Goal: Book appointment/travel/reservation

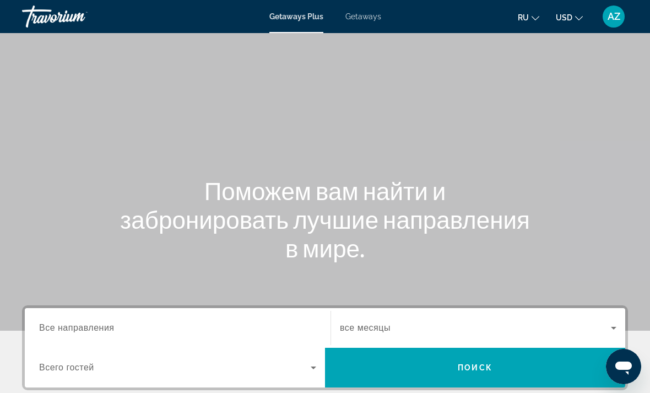
click at [358, 20] on span "Getaways" at bounding box center [363, 16] width 36 height 9
click at [293, 13] on span "Getaways Plus" at bounding box center [295, 16] width 53 height 9
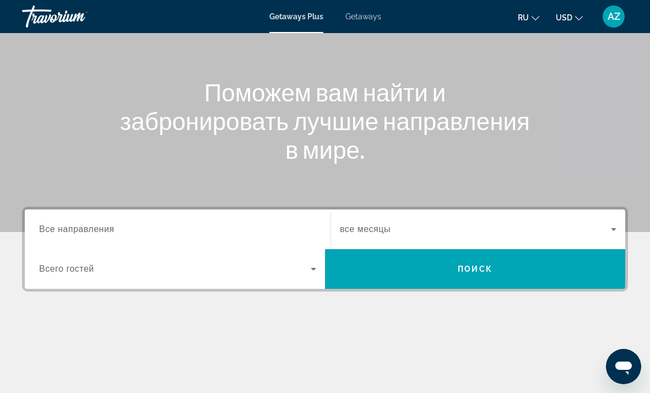
click at [98, 223] on input "Destination Все направления" at bounding box center [177, 229] width 277 height 13
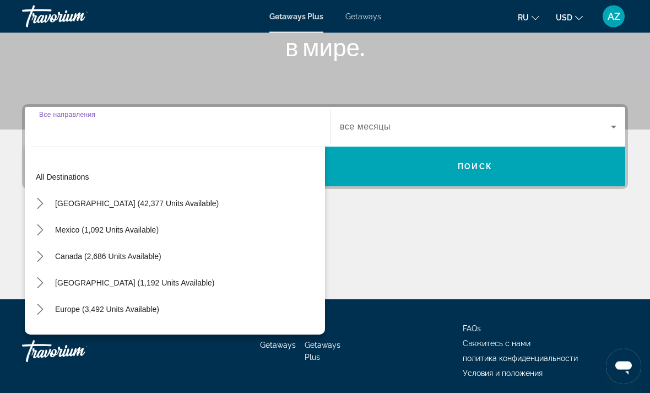
scroll to position [207, 0]
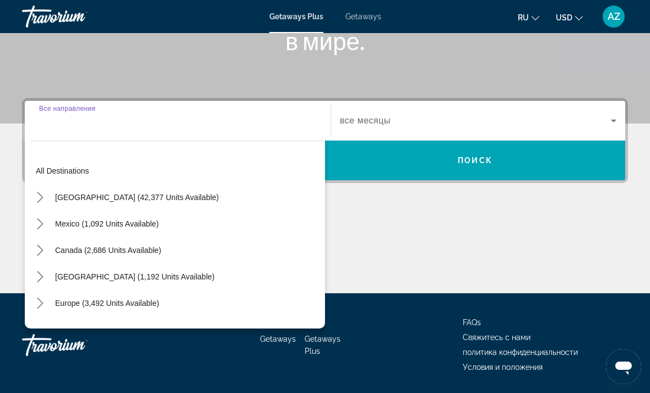
click at [392, 227] on div "Main content" at bounding box center [325, 251] width 606 height 83
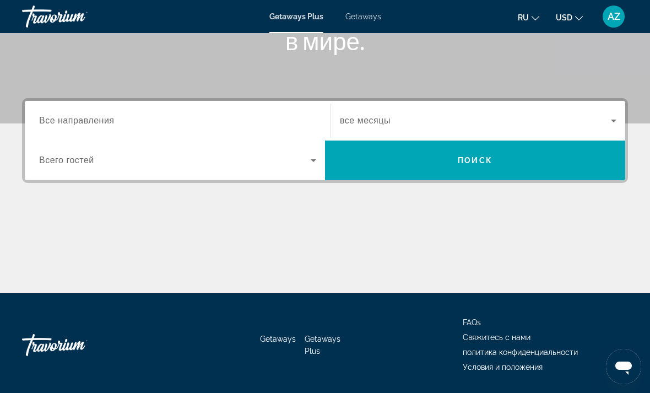
click at [309, 162] on icon "Search widget" at bounding box center [313, 160] width 13 height 13
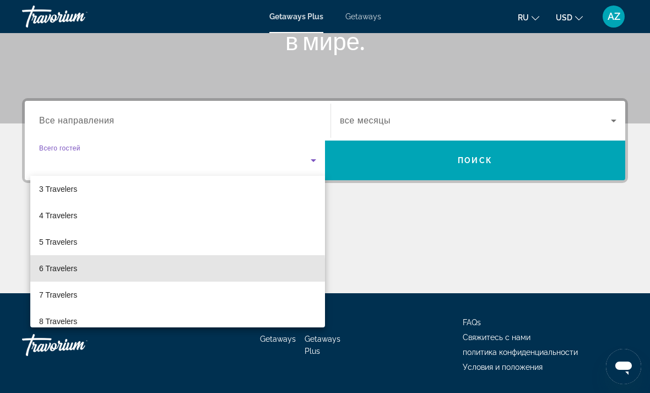
scroll to position [59, 0]
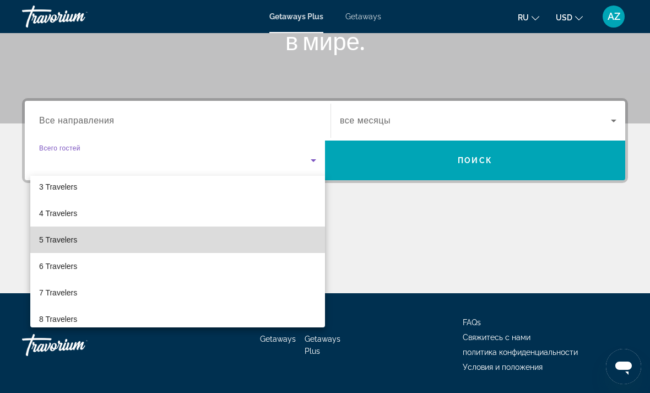
click at [74, 241] on span "5 Travelers" at bounding box center [58, 239] width 38 height 13
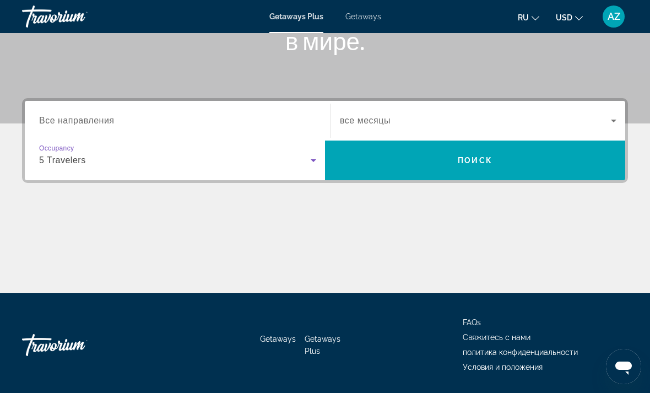
click at [609, 123] on icon "Search widget" at bounding box center [613, 120] width 13 height 13
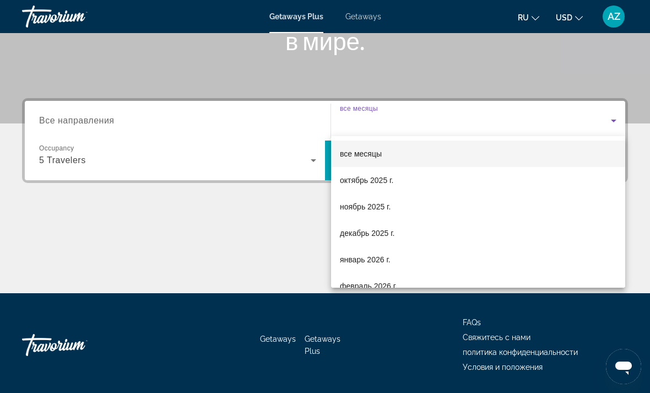
click at [291, 228] on div at bounding box center [325, 196] width 650 height 393
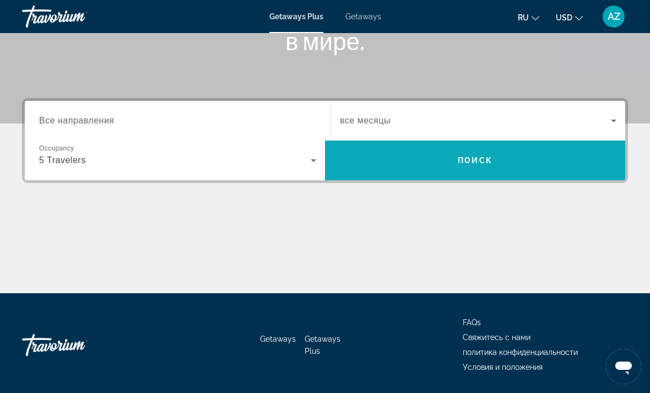
click at [479, 157] on span "Поиск" at bounding box center [474, 160] width 35 height 9
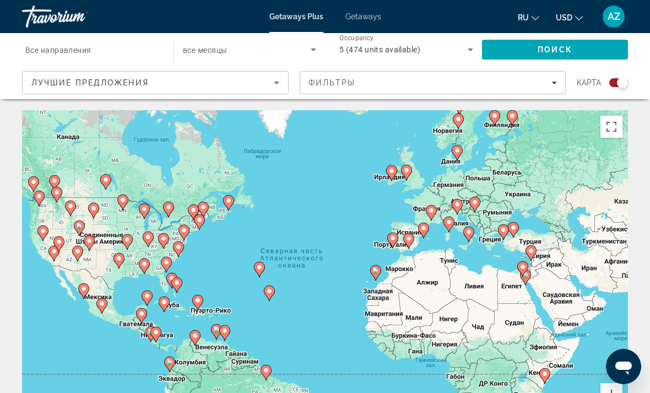
click at [260, 88] on div "Лучшие предложения" at bounding box center [152, 82] width 242 height 13
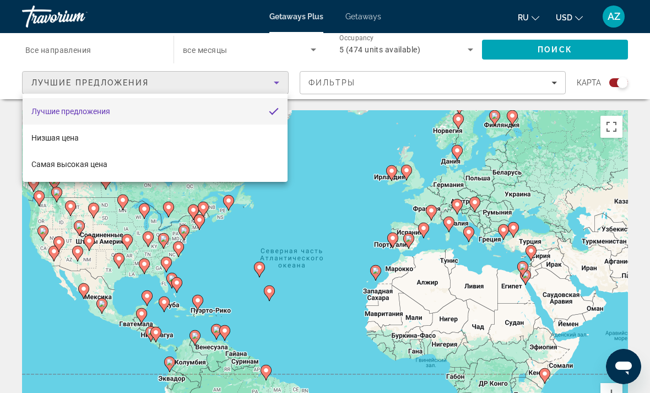
click at [117, 53] on div at bounding box center [325, 196] width 650 height 393
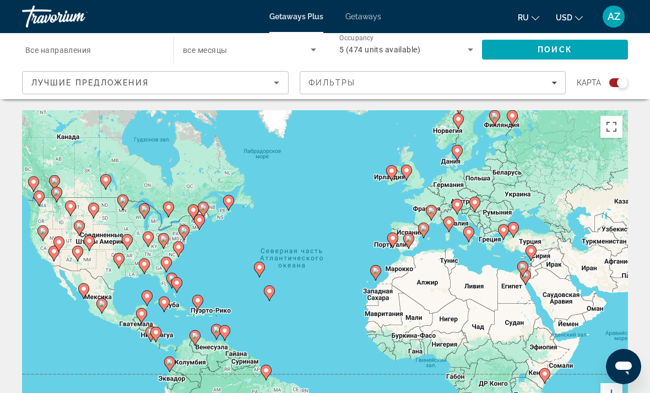
click at [135, 52] on input "Destination Все направления" at bounding box center [92, 49] width 134 height 13
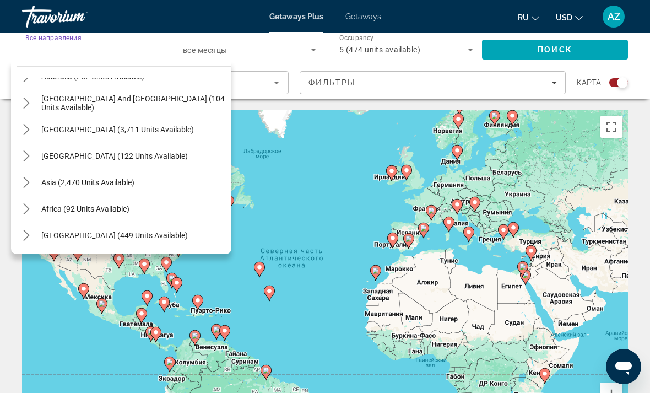
scroll to position [178, 0]
click at [60, 183] on span "Asia (2,470 units available)" at bounding box center [87, 182] width 93 height 9
type input "**********"
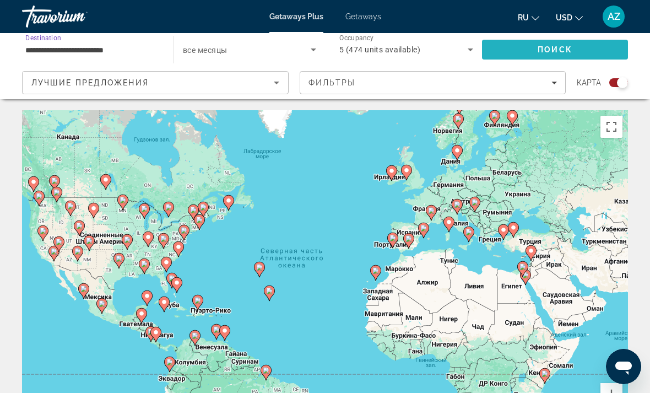
click at [562, 49] on span "Поиск" at bounding box center [554, 49] width 35 height 9
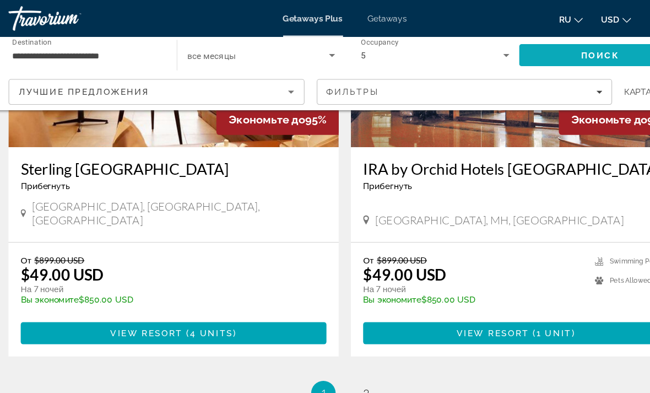
scroll to position [2418, 0]
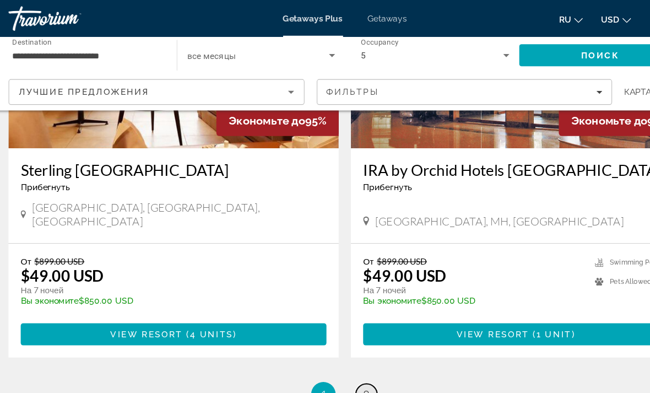
click at [341, 348] on span "2" at bounding box center [344, 354] width 6 height 12
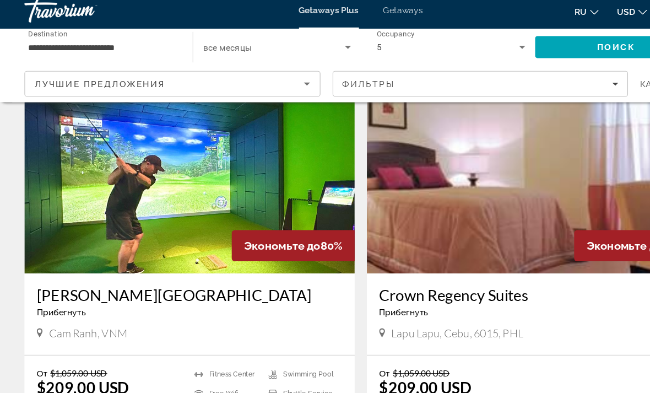
scroll to position [1558, 0]
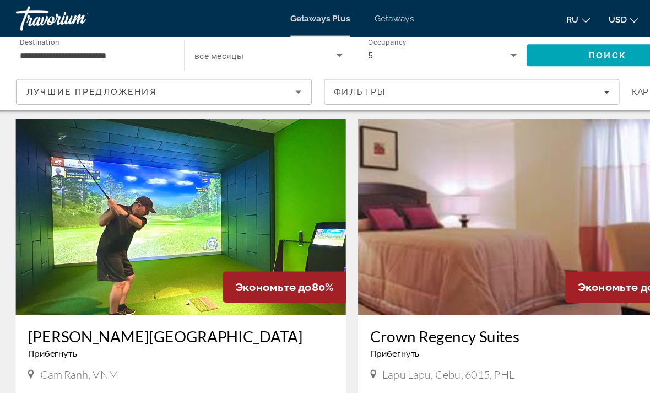
click at [160, 220] on img "Main content" at bounding box center [170, 195] width 297 height 176
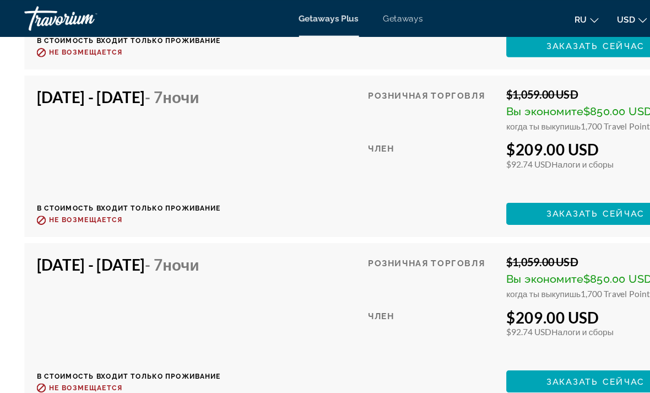
scroll to position [2418, 0]
click at [531, 339] on span "Заказать сейчас" at bounding box center [536, 343] width 89 height 9
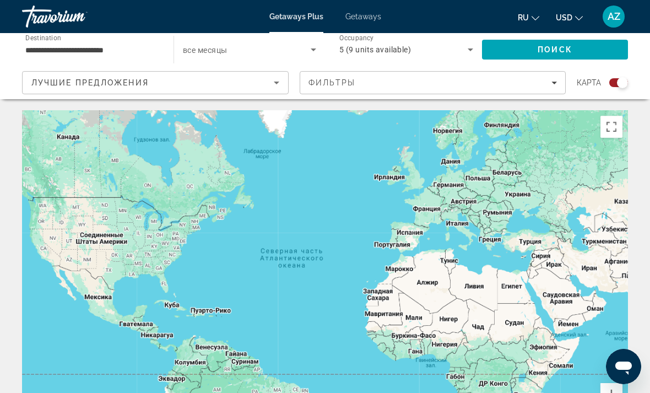
click at [361, 20] on span "Getaways" at bounding box center [363, 16] width 36 height 9
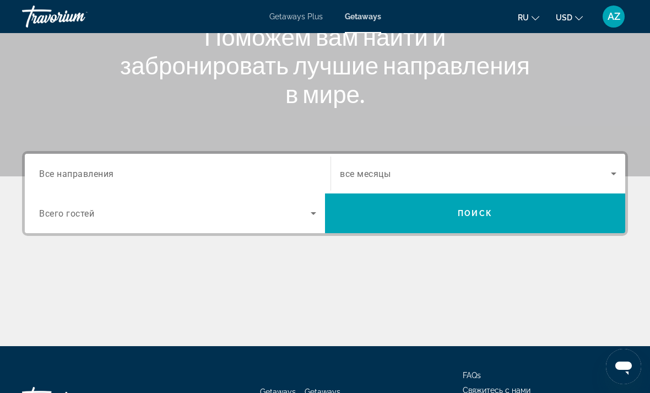
scroll to position [154, 0]
click at [162, 171] on input "Destination Все направления" at bounding box center [177, 174] width 277 height 13
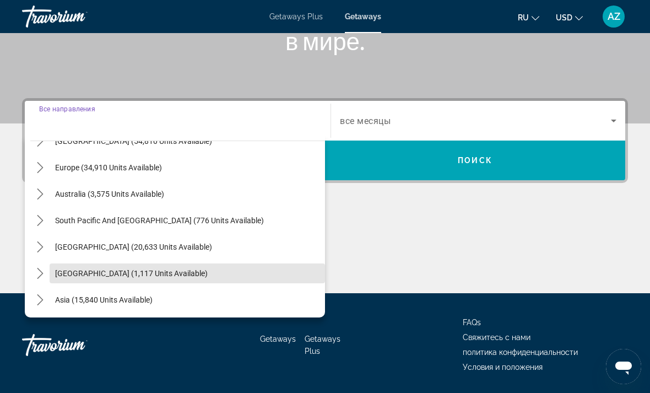
scroll to position [123, 0]
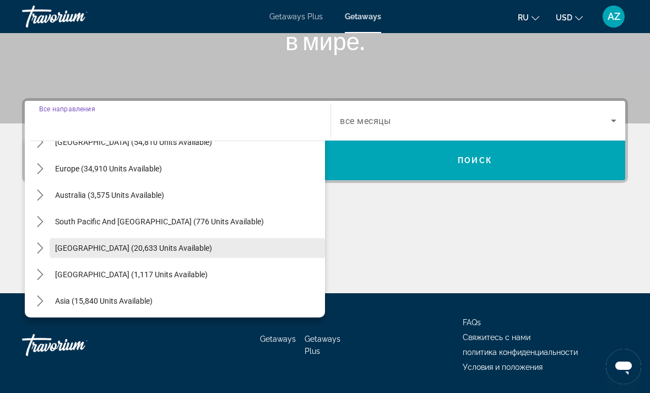
click at [157, 249] on span "[GEOGRAPHIC_DATA] (20,633 units available)" at bounding box center [133, 247] width 157 height 9
type input "**********"
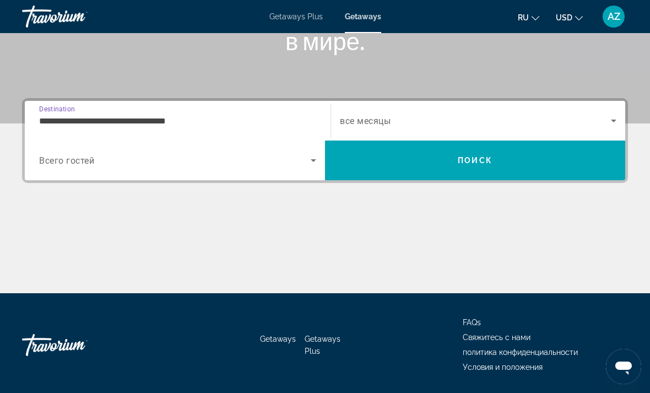
click at [302, 166] on span "Search widget" at bounding box center [174, 160] width 271 height 13
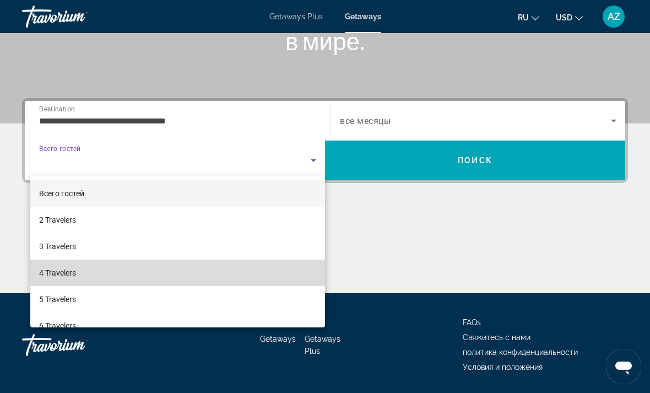
click at [88, 273] on mat-option "4 Travelers" at bounding box center [177, 272] width 295 height 26
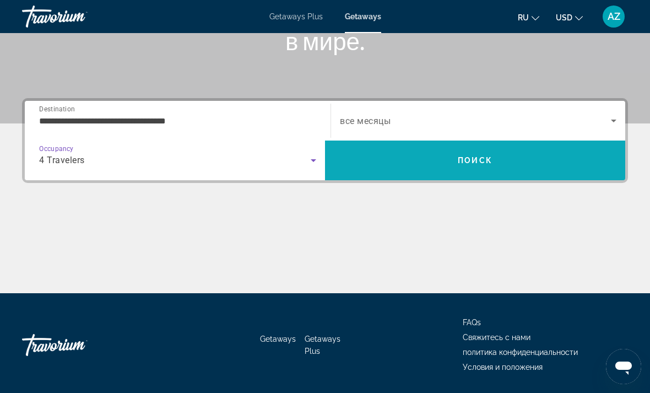
click at [472, 158] on span "Поиск" at bounding box center [474, 160] width 35 height 9
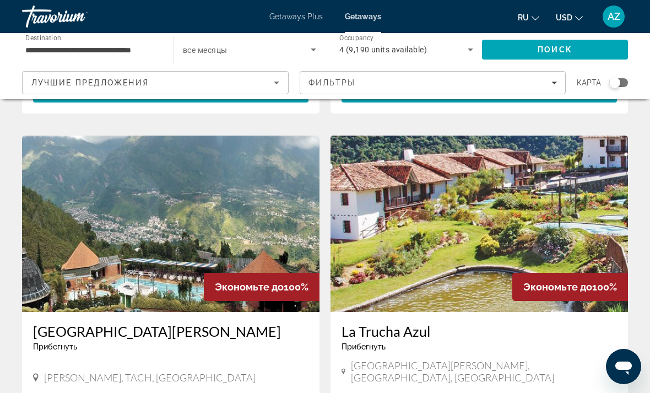
scroll to position [779, 0]
click at [94, 225] on img "Main content" at bounding box center [170, 224] width 297 height 176
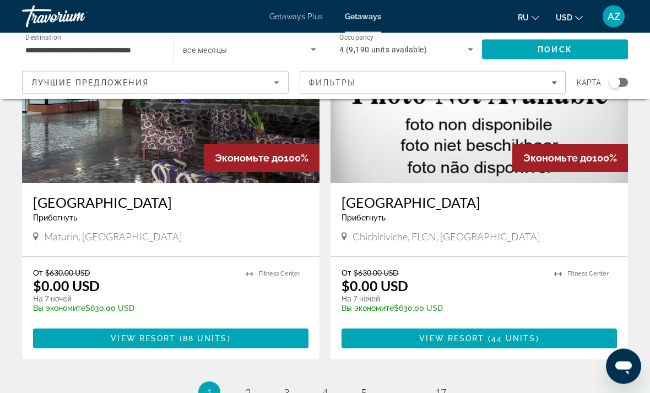
scroll to position [2074, 0]
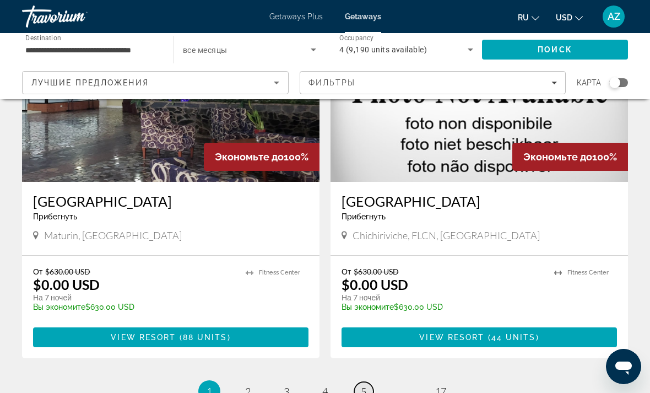
click at [371, 381] on link "page 5" at bounding box center [363, 390] width 19 height 19
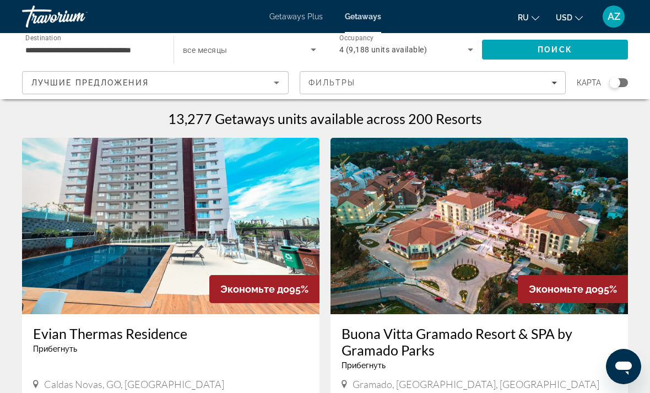
click at [152, 50] on input "**********" at bounding box center [92, 49] width 134 height 13
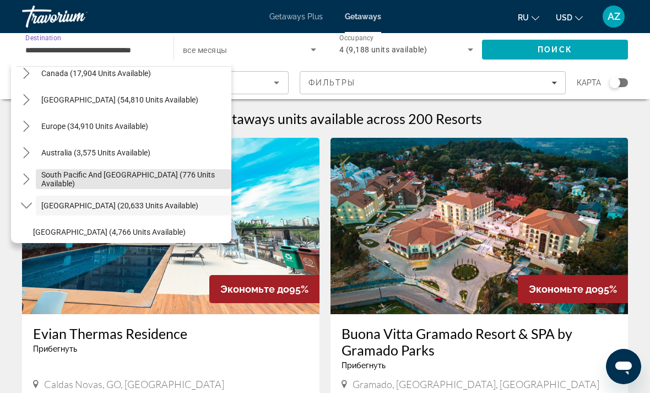
scroll to position [90, 0]
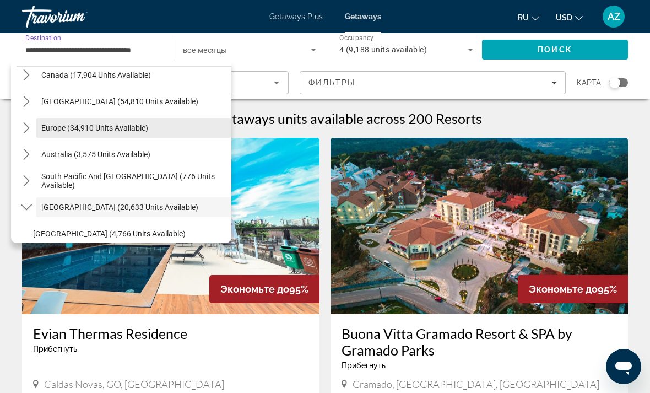
click at [57, 125] on span "Europe (34,910 units available)" at bounding box center [94, 127] width 107 height 9
type input "**********"
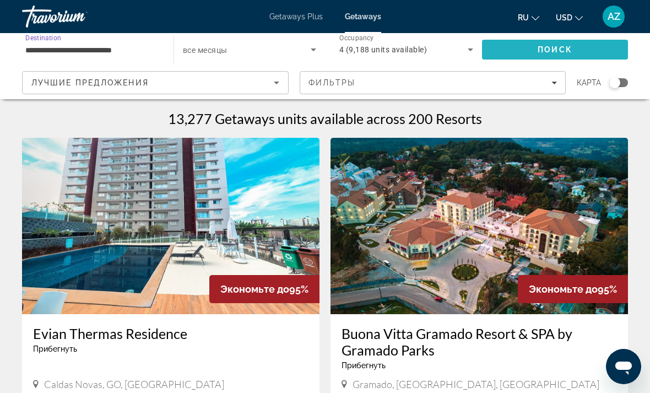
click at [552, 50] on span "Поиск" at bounding box center [554, 49] width 35 height 9
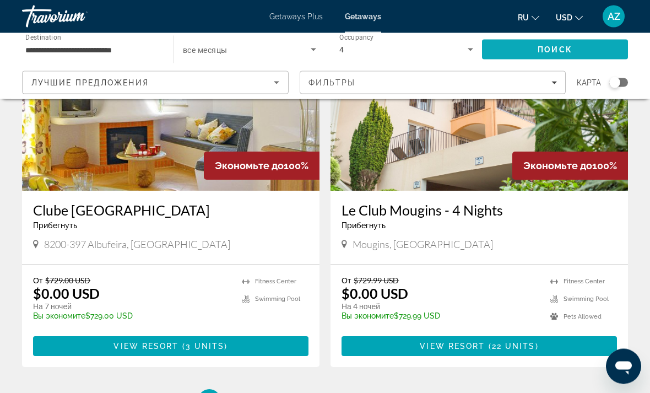
scroll to position [2047, 0]
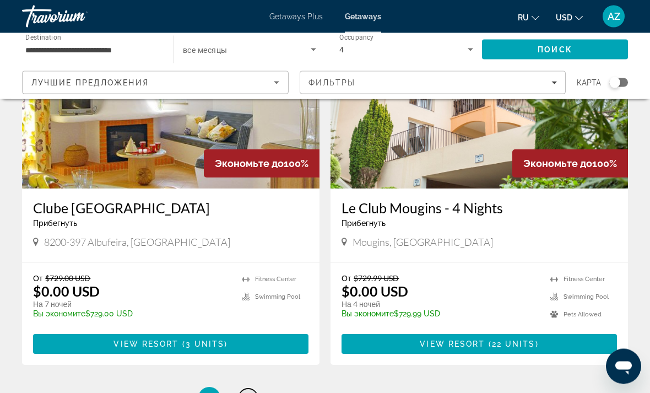
click at [244, 389] on link "page 2" at bounding box center [247, 398] width 19 height 19
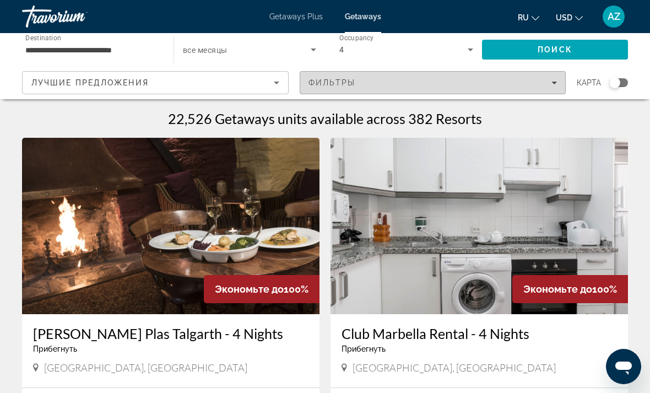
click at [564, 89] on span "Filters" at bounding box center [432, 82] width 265 height 26
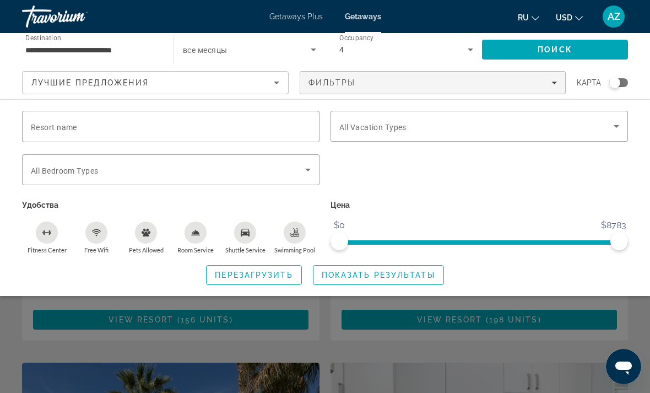
click at [79, 235] on button "Free Wifi" at bounding box center [97, 237] width 50 height 33
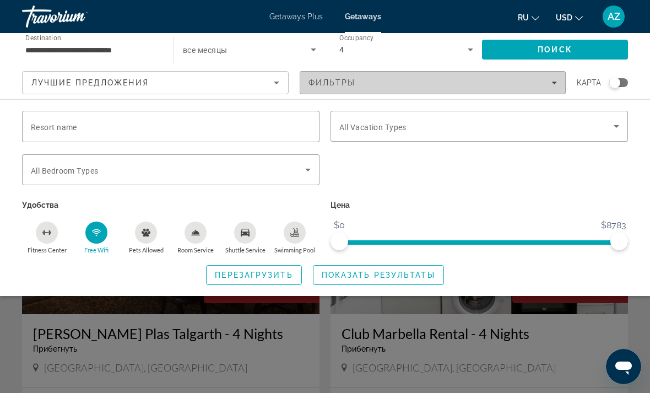
click at [539, 80] on div "Фильтры" at bounding box center [432, 82] width 249 height 9
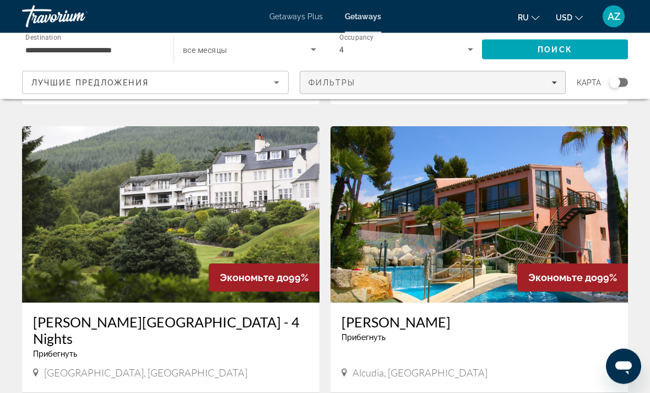
scroll to position [1917, 0]
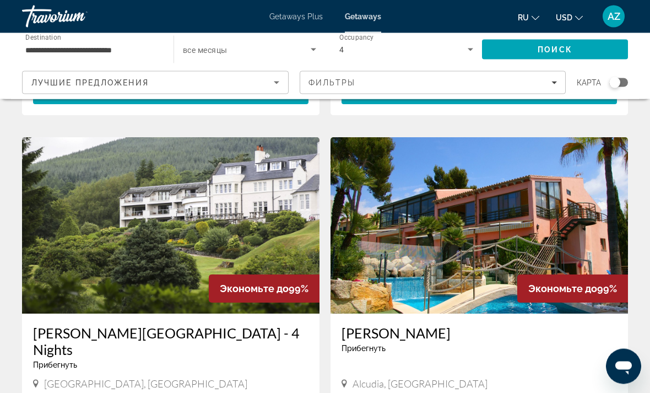
click at [100, 206] on img "Main content" at bounding box center [170, 226] width 297 height 176
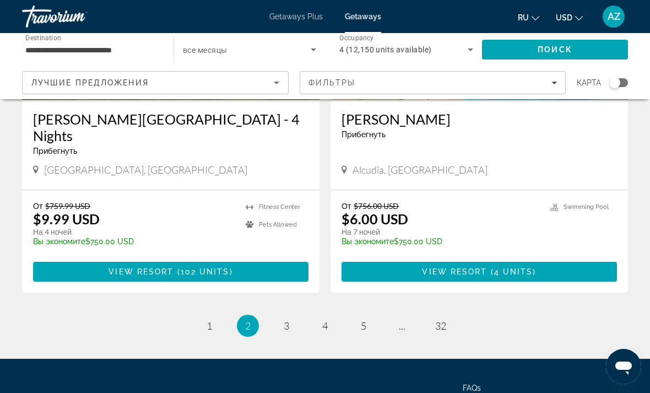
scroll to position [2135, 0]
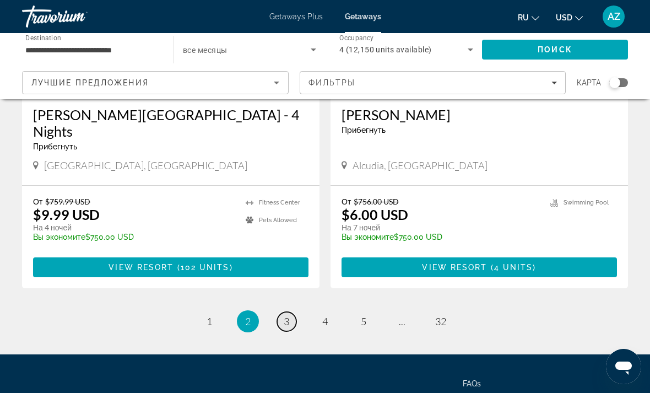
click at [281, 312] on link "page 3" at bounding box center [286, 321] width 19 height 19
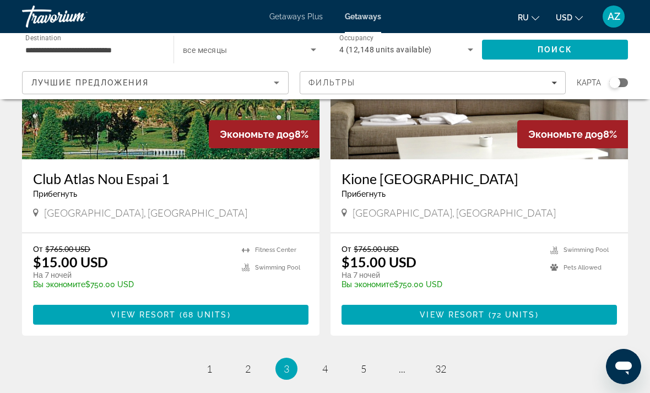
scroll to position [2041, 0]
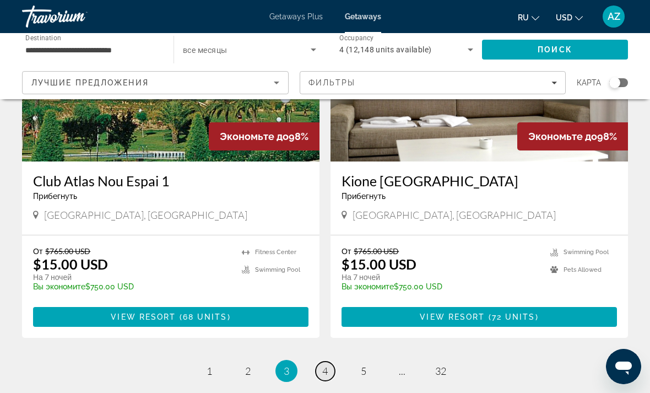
click at [318, 361] on link "page 4" at bounding box center [324, 370] width 19 height 19
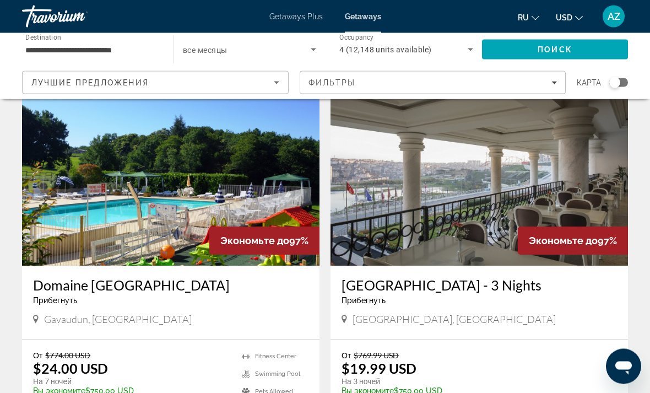
scroll to position [48, 0]
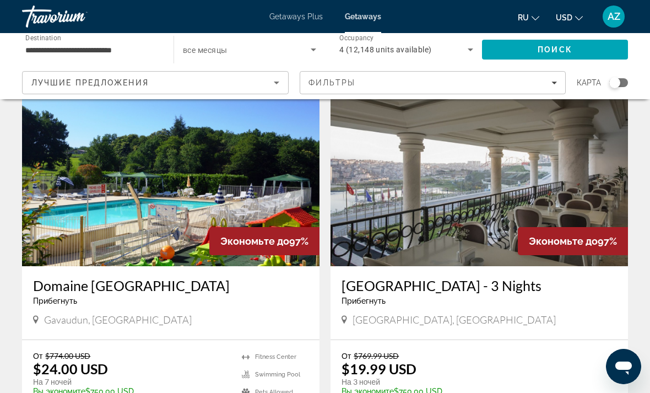
click at [464, 220] on img "Main content" at bounding box center [478, 178] width 297 height 176
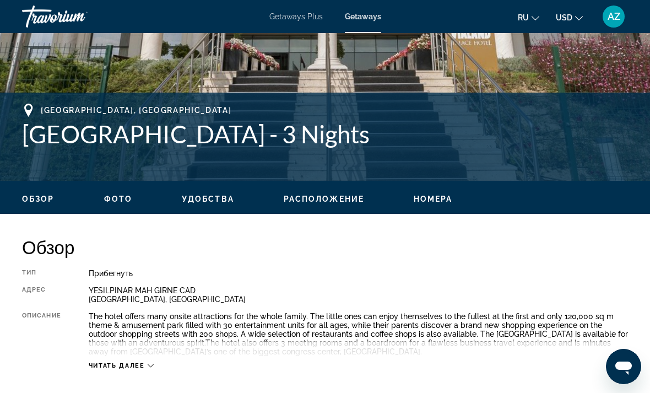
scroll to position [374, 0]
